Goal: Task Accomplishment & Management: Manage account settings

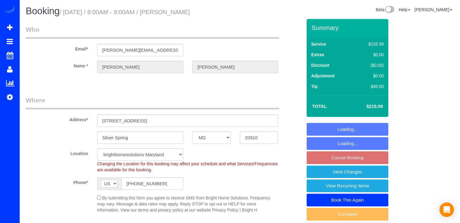
select select "MD"
select select "2"
select select "spot1"
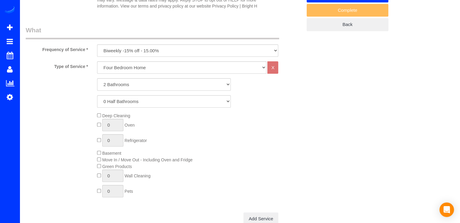
scroll to position [272, 0]
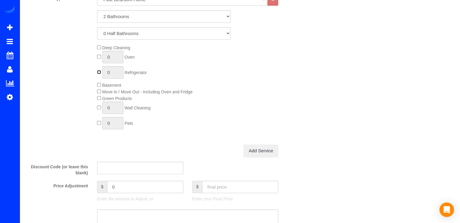
type input "1"
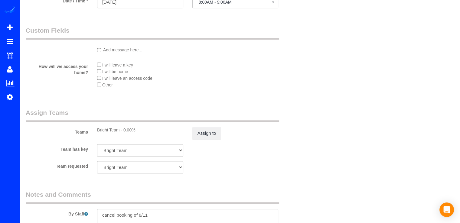
scroll to position [727, 0]
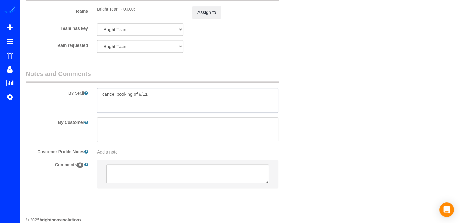
click at [156, 97] on textarea at bounding box center [187, 100] width 181 height 25
type textarea "c"
click at [204, 107] on textarea at bounding box center [187, 100] width 181 height 25
type textarea "Limpieza profunda incluyendo refri. Por favor asergurase de limpiar bien los wi…"
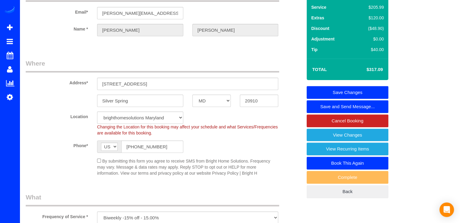
scroll to position [0, 0]
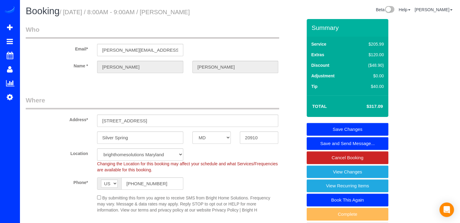
click at [322, 127] on link "Save Changes" at bounding box center [348, 129] width 82 height 13
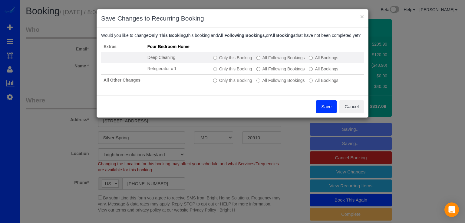
click at [231, 61] on label "Only this Booking" at bounding box center [232, 58] width 39 height 6
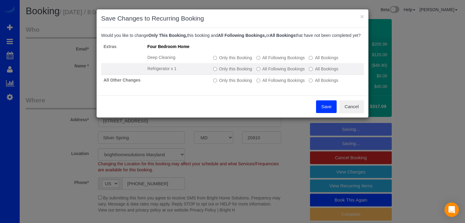
click at [228, 72] on label "Only this Booking" at bounding box center [232, 69] width 39 height 6
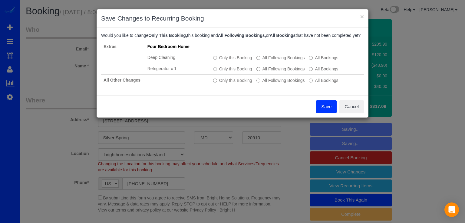
click at [322, 110] on button "Save" at bounding box center [326, 107] width 21 height 13
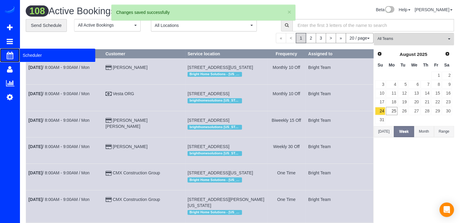
click at [28, 55] on span "Scheduler" at bounding box center [58, 55] width 76 height 14
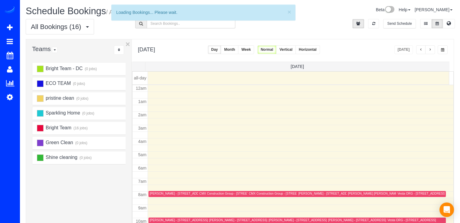
scroll to position [80, 0]
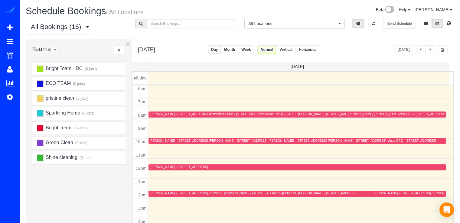
click at [434, 49] on button "button" at bounding box center [431, 49] width 10 height 9
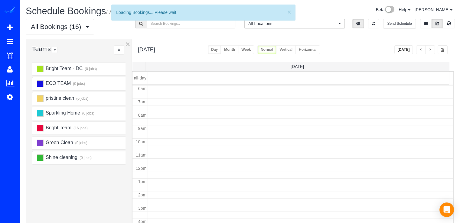
click at [433, 49] on button "button" at bounding box center [431, 49] width 10 height 9
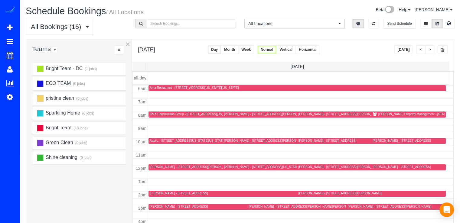
click at [433, 49] on button "button" at bounding box center [431, 49] width 10 height 9
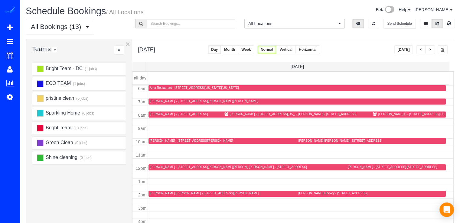
click at [381, 114] on div "[PERSON_NAME] C - [STREET_ADDRESS][PERSON_NAME]" at bounding box center [422, 114] width 86 height 4
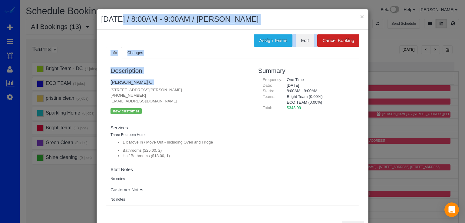
drag, startPoint x: 107, startPoint y: 89, endPoint x: 94, endPoint y: 5, distance: 84.9
click at [94, 6] on div "× [DATE] / 8:00AM - 9:00AM / [PERSON_NAME] C Assign Teams Edit Cancel Booking I…" at bounding box center [232, 111] width 465 height 223
copy div "[DATE] / 8:00AM - 9:00AM / [PERSON_NAME] C Assign Teams Edit Cancel Booking Inf…"
click at [157, 84] on h4 "[PERSON_NAME] C" at bounding box center [179, 82] width 139 height 5
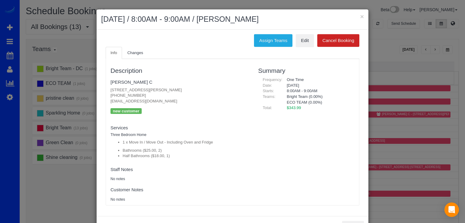
drag, startPoint x: 179, startPoint y: 88, endPoint x: 185, endPoint y: 89, distance: 6.4
click at [184, 90] on p "[STREET_ADDRESS][PERSON_NAME] [PHONE_NUMBER] [EMAIL_ADDRESS][DOMAIN_NAME]" at bounding box center [179, 95] width 139 height 17
click at [186, 89] on p "[STREET_ADDRESS][PERSON_NAME] [PHONE_NUMBER] [EMAIL_ADDRESS][DOMAIN_NAME]" at bounding box center [179, 95] width 139 height 17
drag, startPoint x: 187, startPoint y: 89, endPoint x: 92, endPoint y: 90, distance: 95.1
click at [92, 90] on div "× [DATE] / 8:00AM - 9:00AM / [PERSON_NAME] C Assign Teams Edit Cancel Booking I…" at bounding box center [232, 111] width 465 height 223
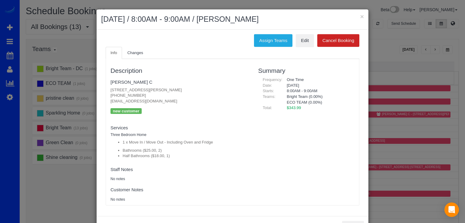
copy p "[STREET_ADDRESS][PERSON_NAME]"
